Goal: Obtain resource: Obtain resource

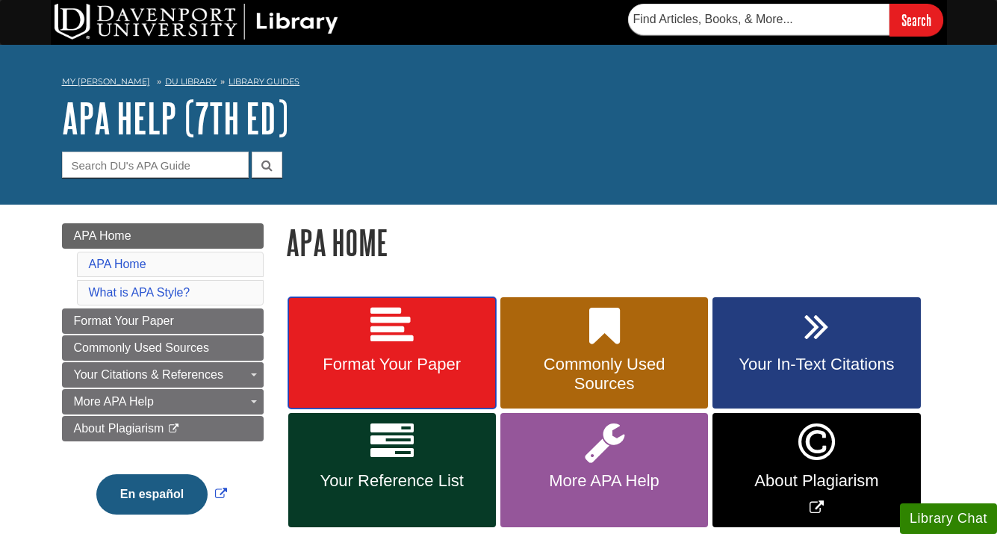
click at [384, 358] on span "Format Your Paper" at bounding box center [391, 364] width 185 height 19
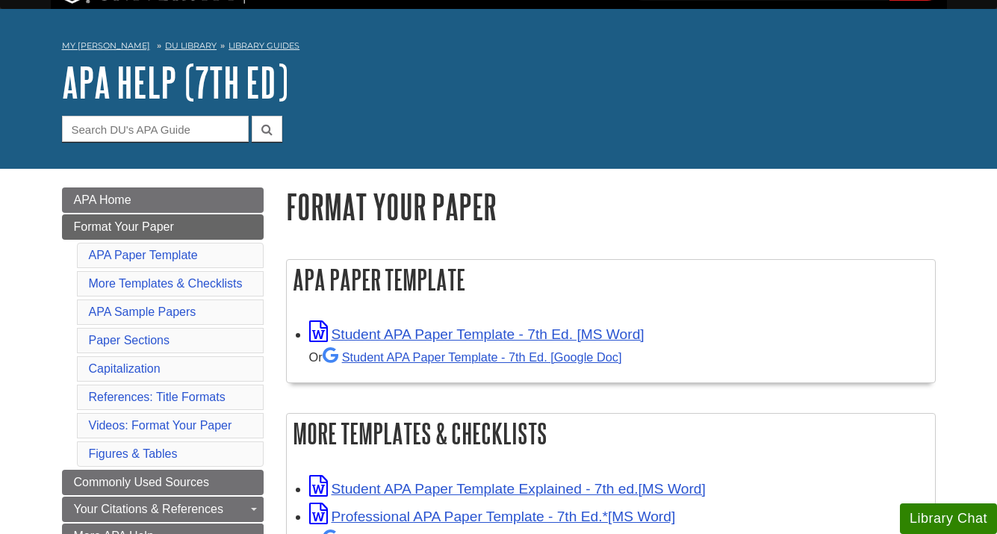
scroll to position [39, 0]
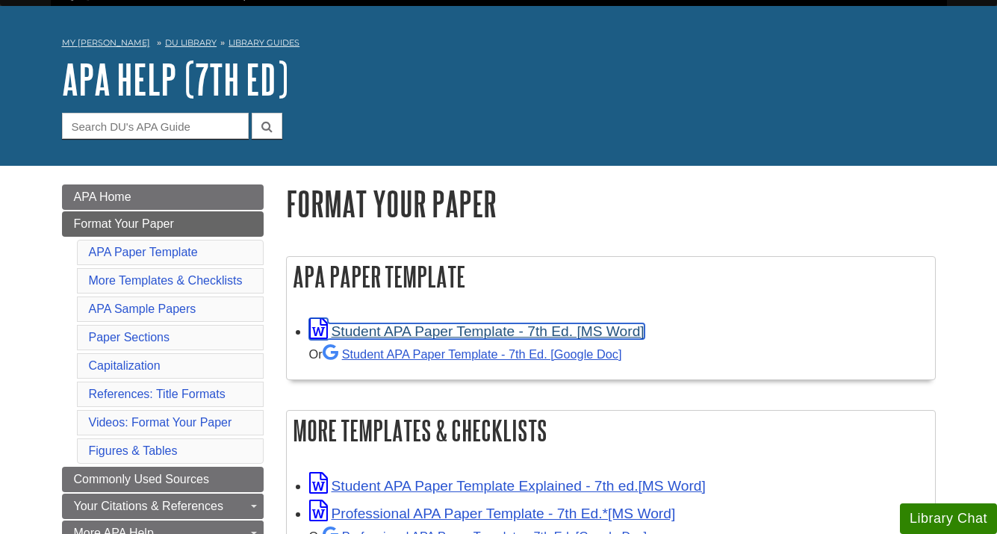
click at [393, 333] on link "Student APA Paper Template - 7th Ed. [MS Word]" at bounding box center [476, 331] width 335 height 16
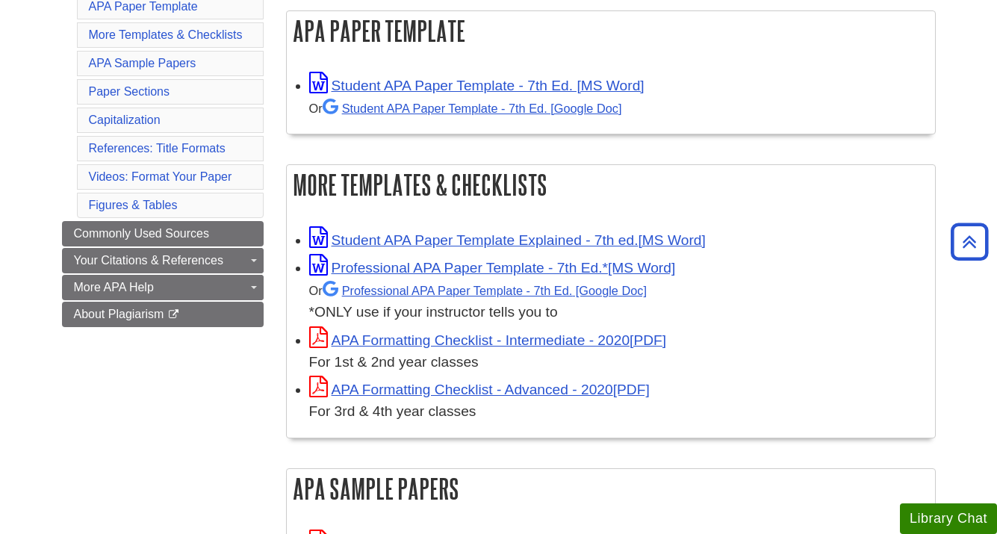
scroll to position [287, 0]
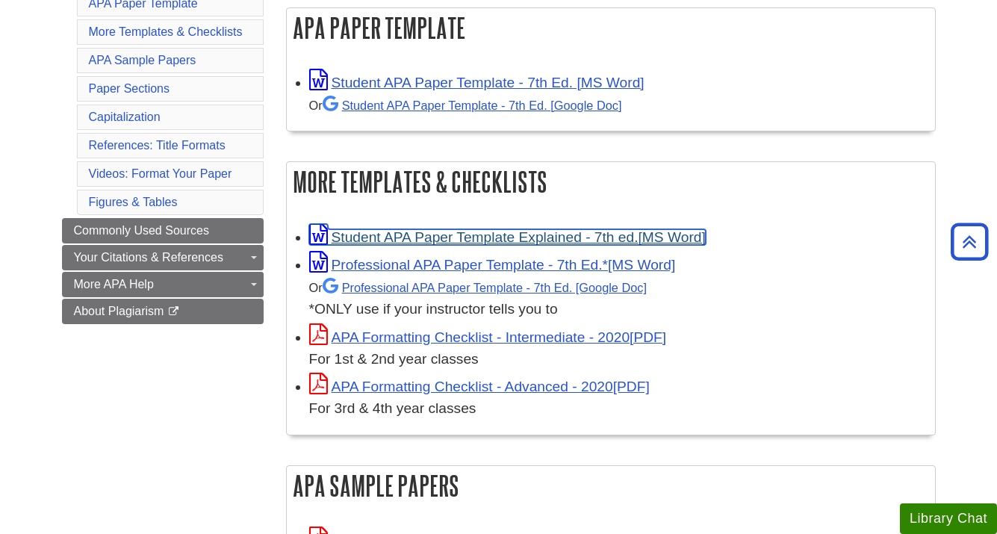
click at [434, 237] on link "Student APA Paper Template Explained - 7th ed." at bounding box center [507, 237] width 396 height 16
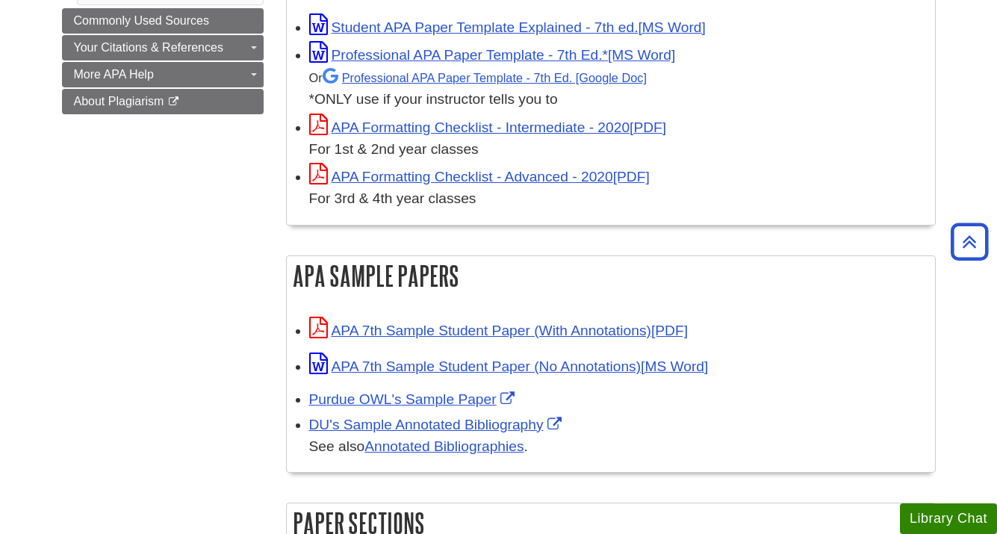
scroll to position [502, 0]
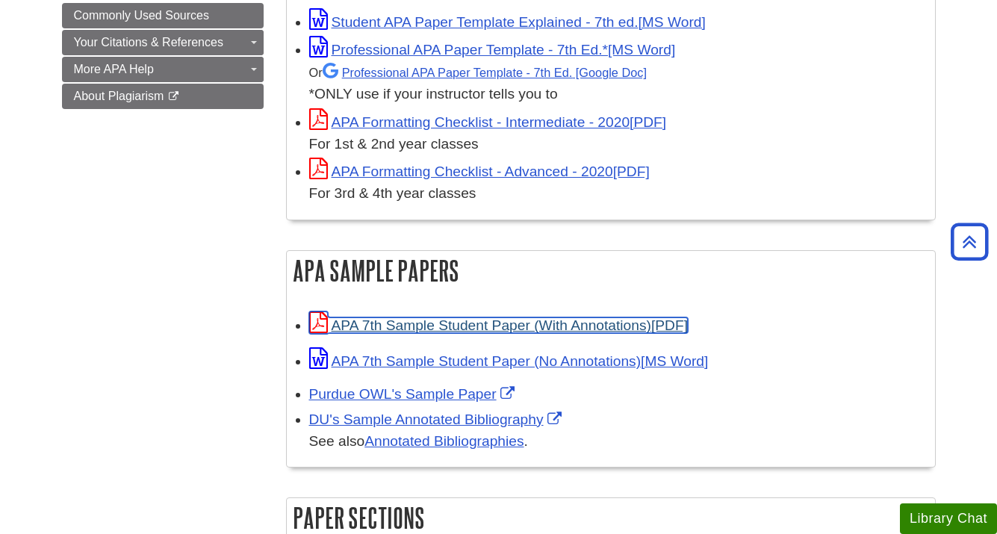
click at [455, 322] on link "APA 7th Sample Student Paper (With Annotations)" at bounding box center [498, 325] width 379 height 16
